Goal: Navigation & Orientation: Understand site structure

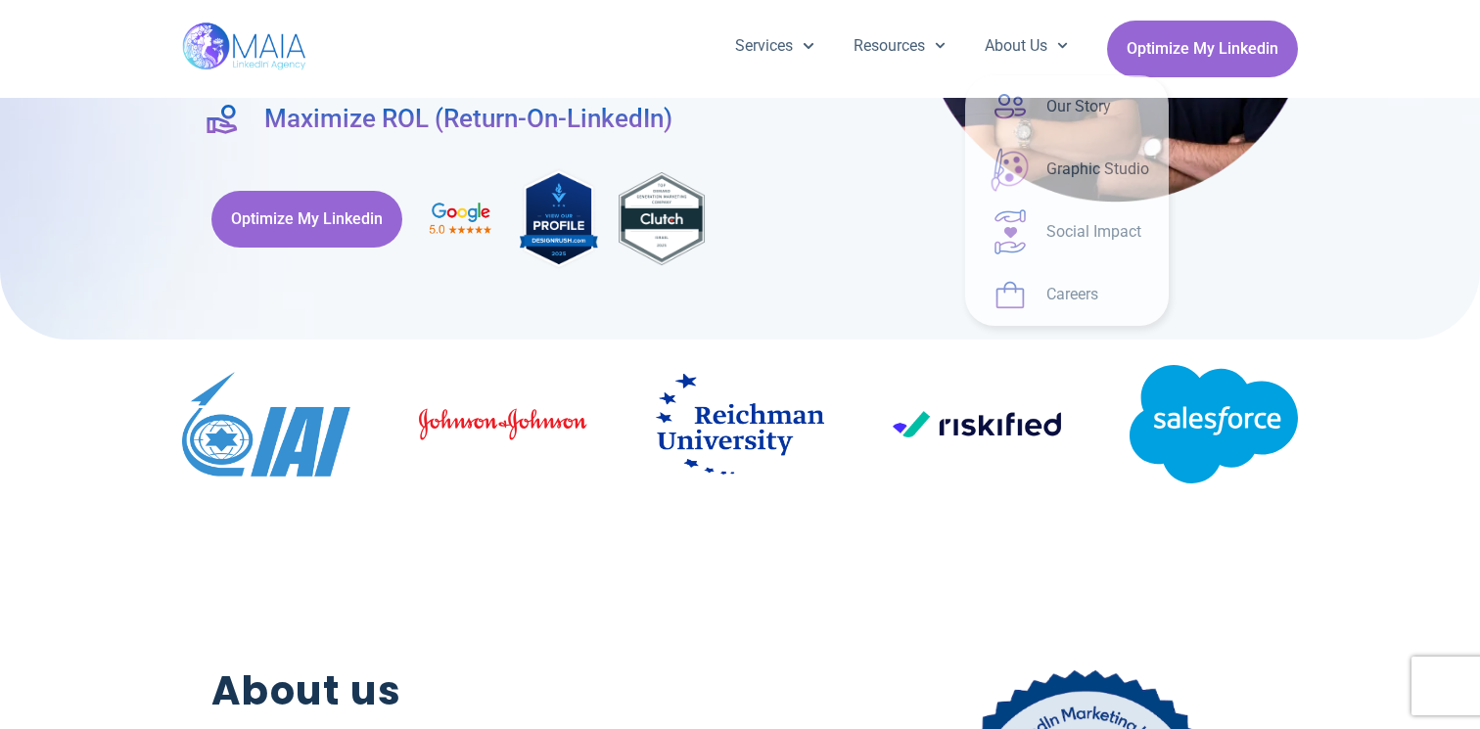
scroll to position [492, 0]
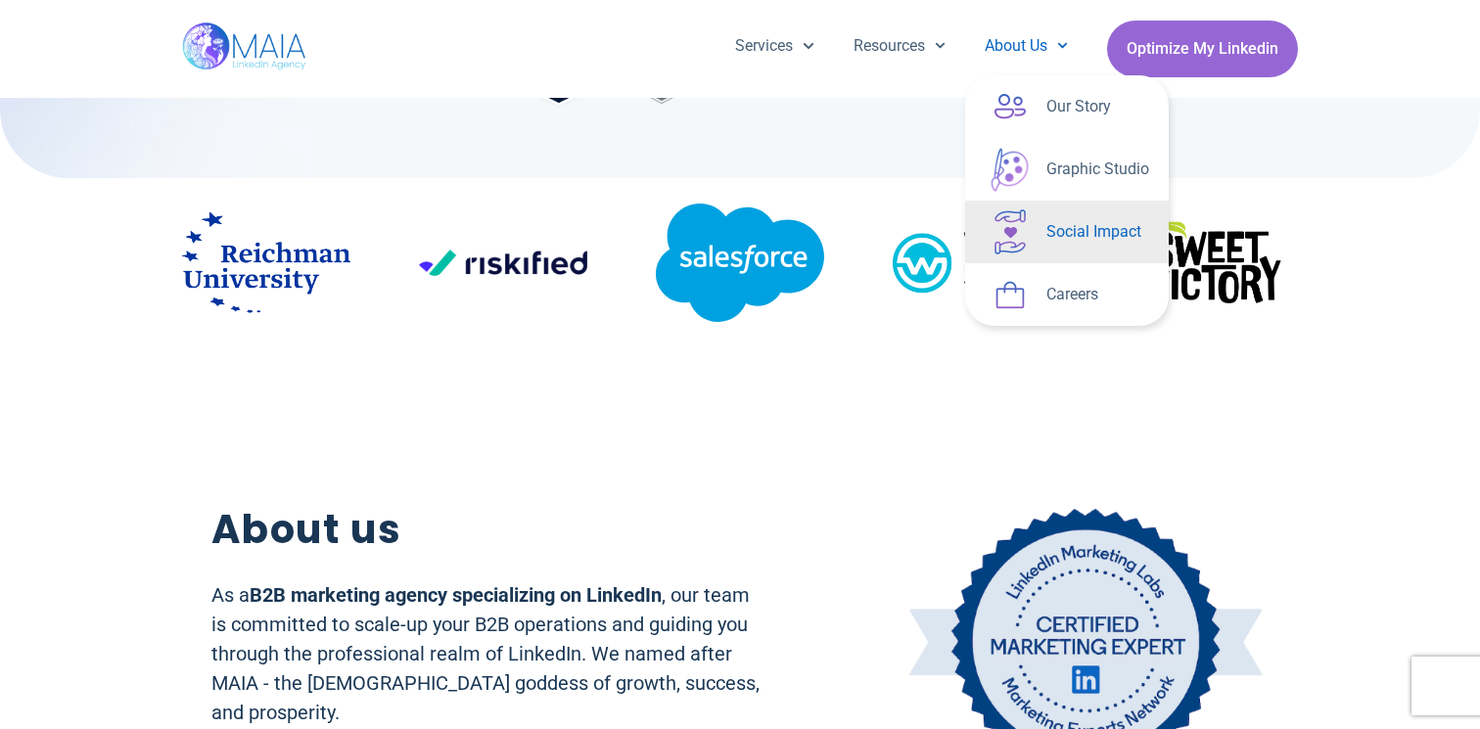
click at [1000, 226] on link "Social Impact" at bounding box center [1067, 232] width 204 height 63
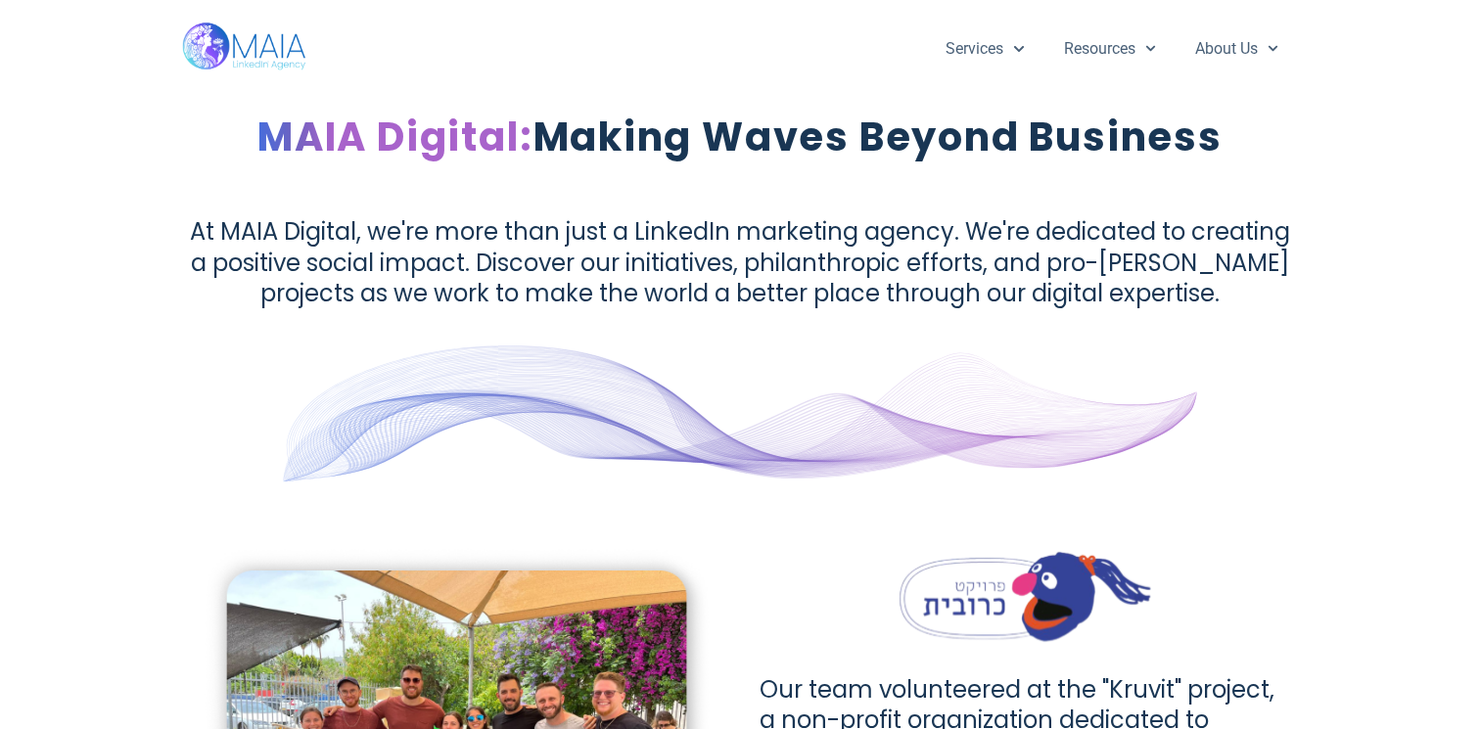
click at [275, 66] on img at bounding box center [245, 49] width 126 height 98
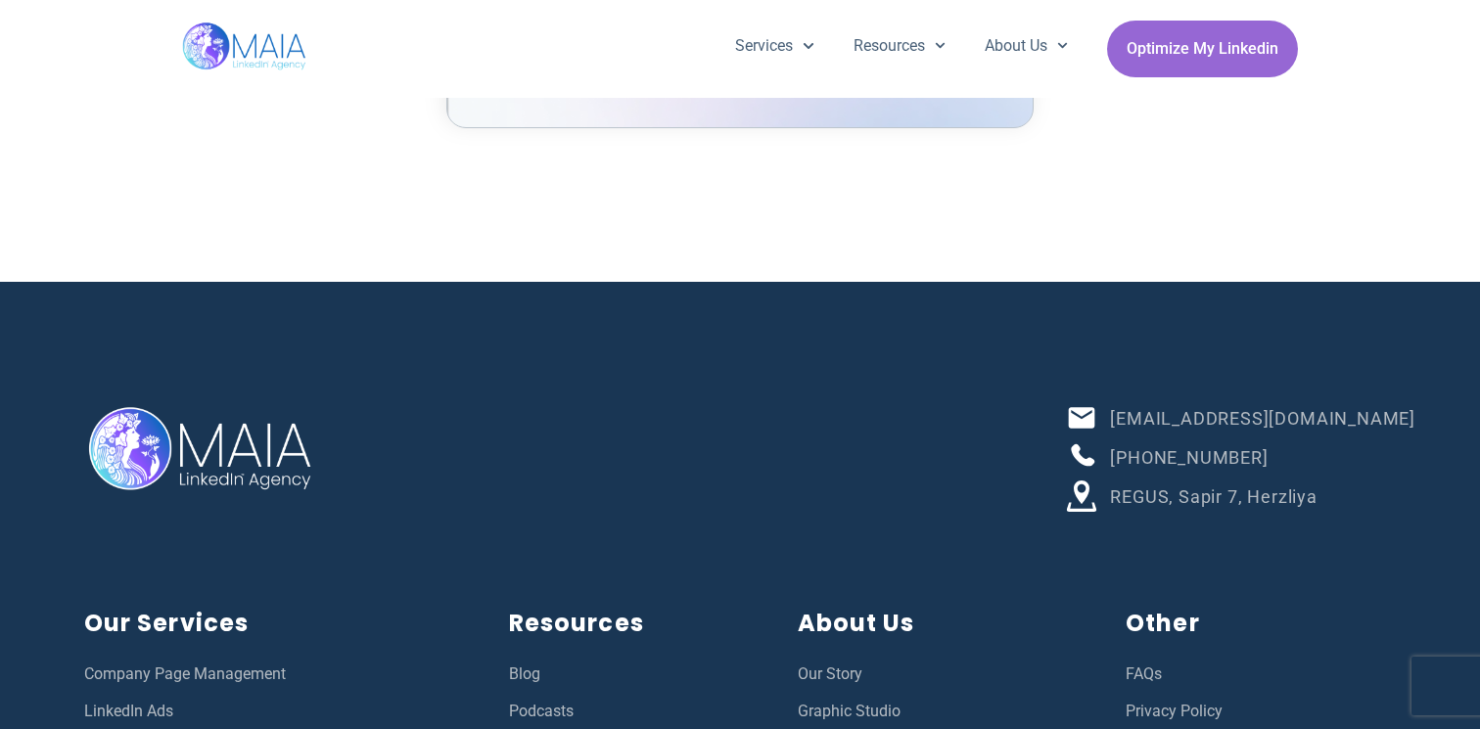
scroll to position [7132, 0]
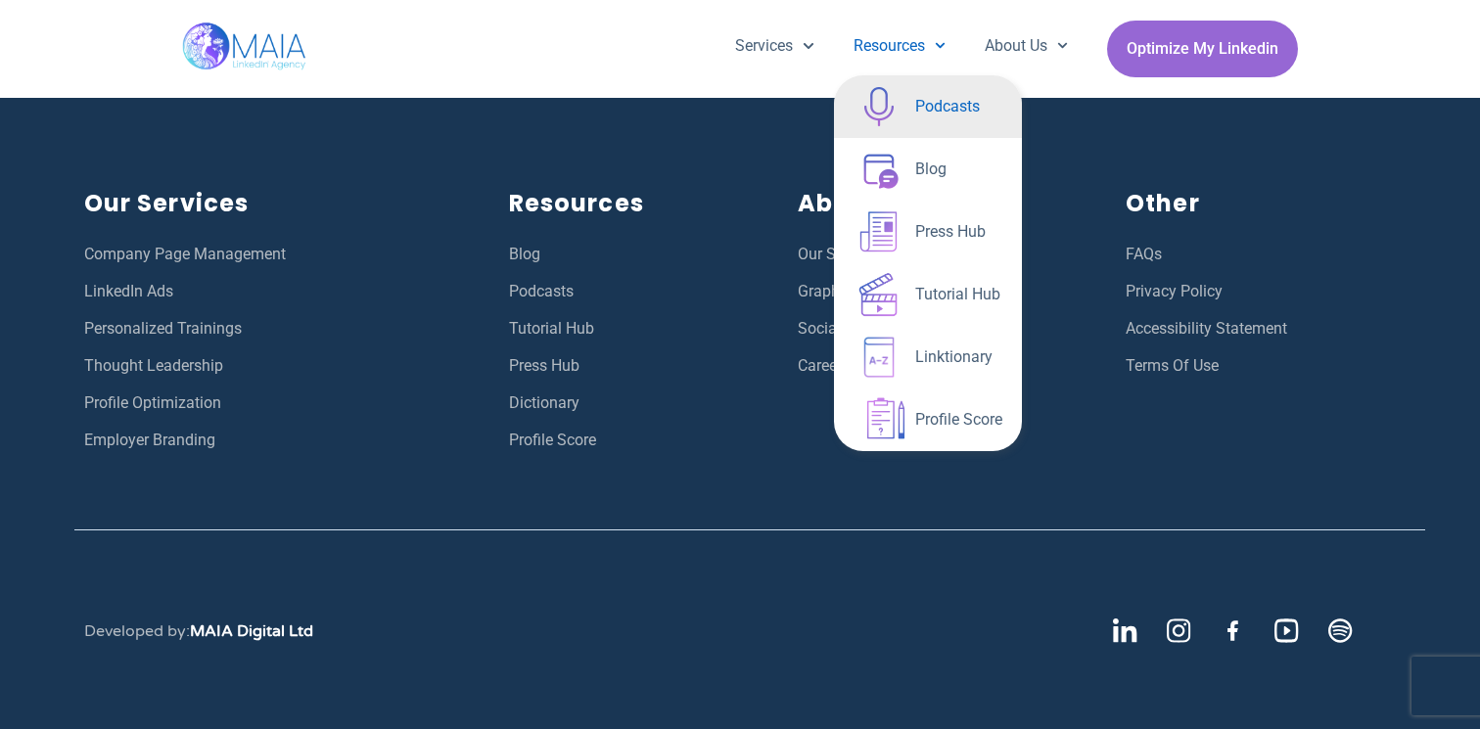
click at [867, 121] on link "Podcasts" at bounding box center [928, 106] width 188 height 63
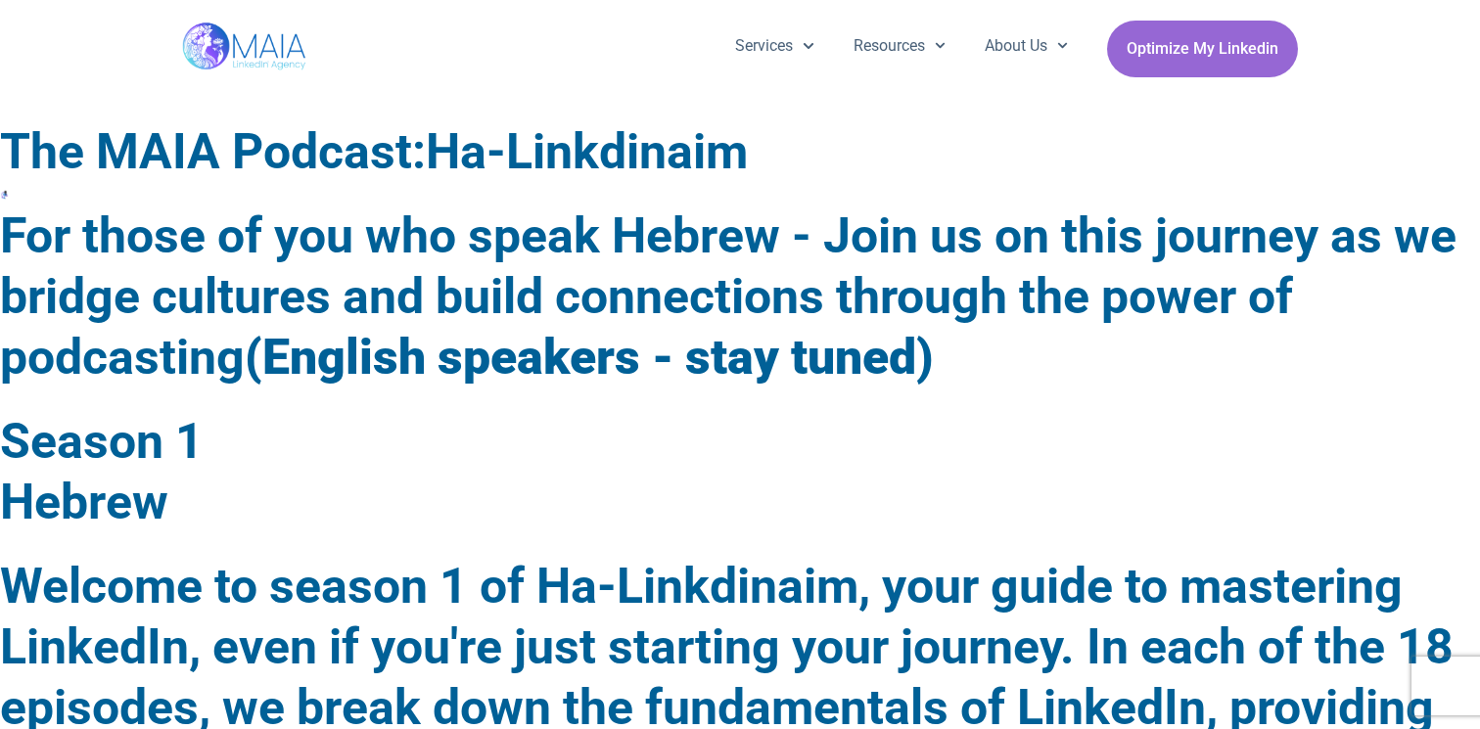
click at [208, 32] on img at bounding box center [245, 49] width 126 height 98
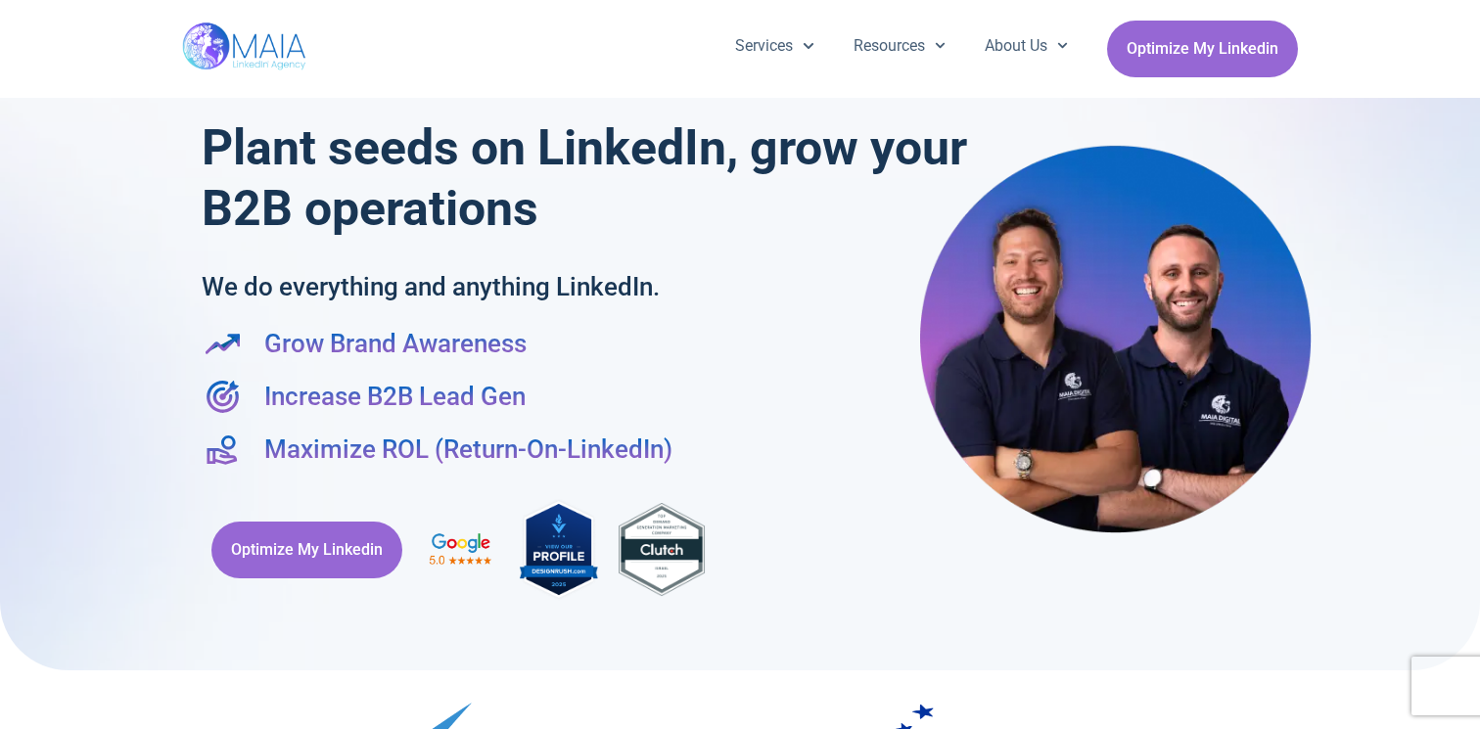
scroll to position [509, 0]
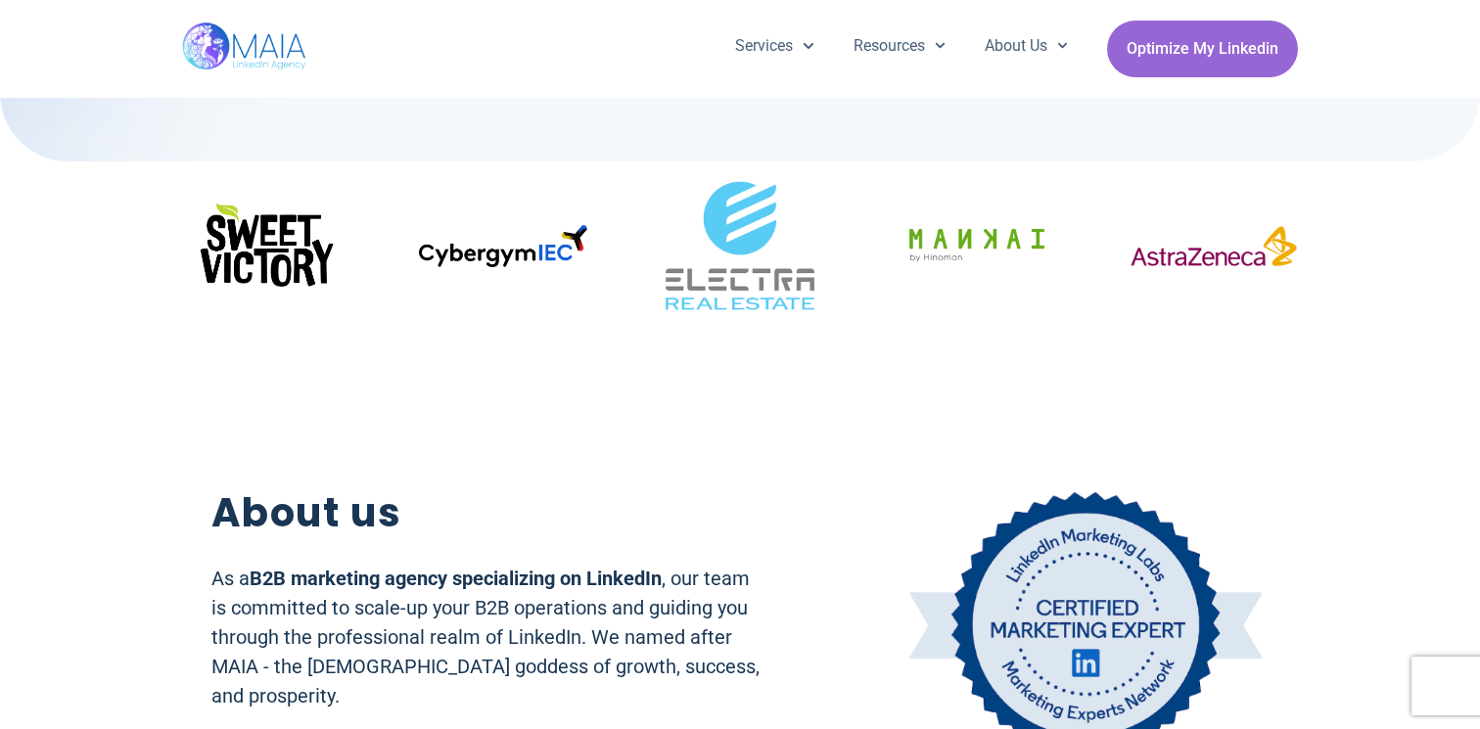
click at [582, 422] on div "About us As a B2B marketing agency specializing on LinkedIn , our team is commi…" at bounding box center [740, 587] width 1116 height 500
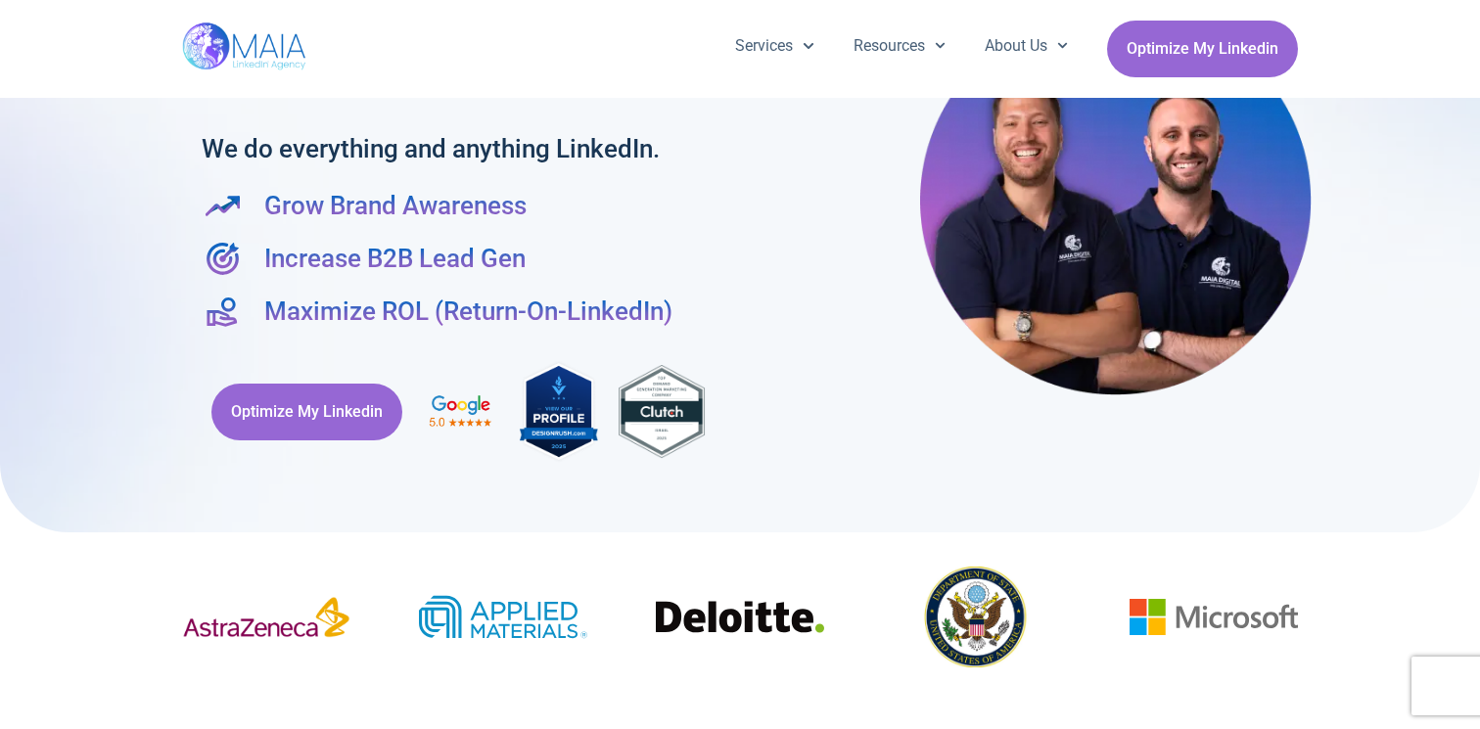
scroll to position [0, 0]
